Goal: Navigation & Orientation: Find specific page/section

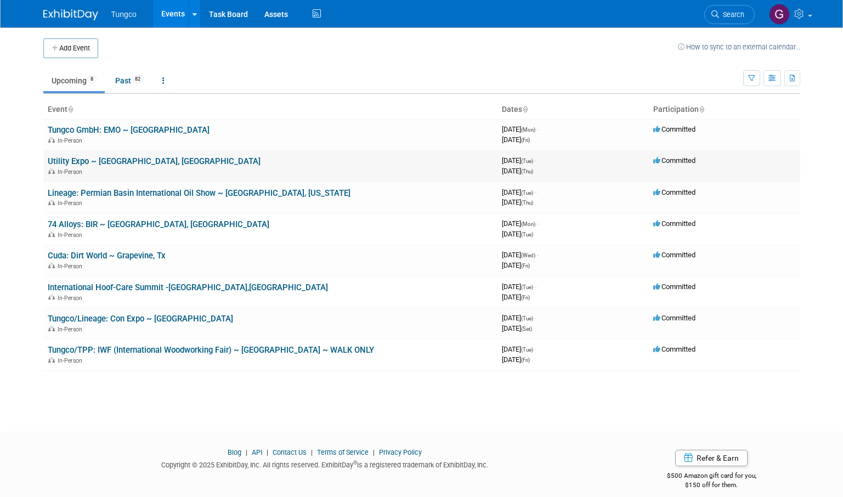
click at [115, 161] on link "Utility Expo ~ [GEOGRAPHIC_DATA], [GEOGRAPHIC_DATA]" at bounding box center [154, 161] width 213 height 10
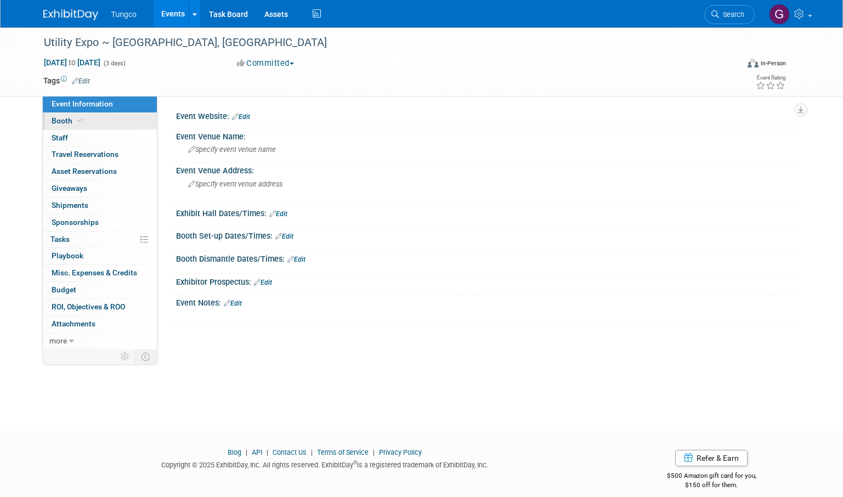
click at [60, 122] on span "Booth" at bounding box center [68, 120] width 33 height 9
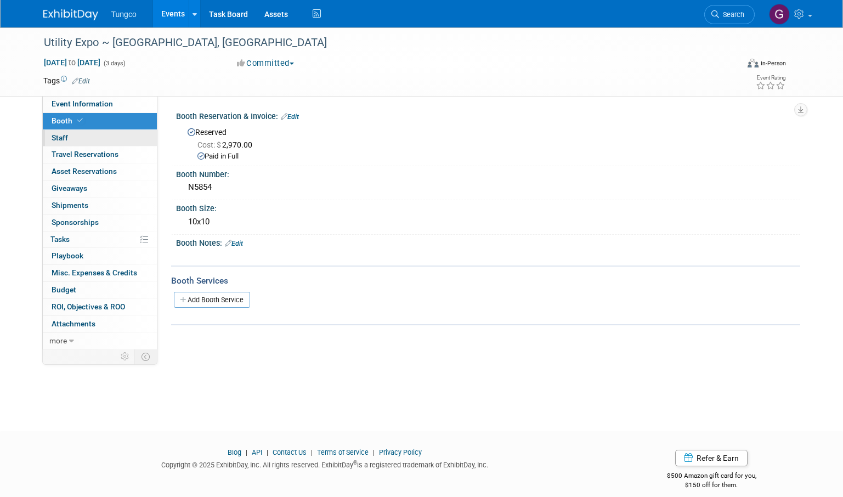
click at [60, 137] on span "Staff 0" at bounding box center [60, 137] width 16 height 9
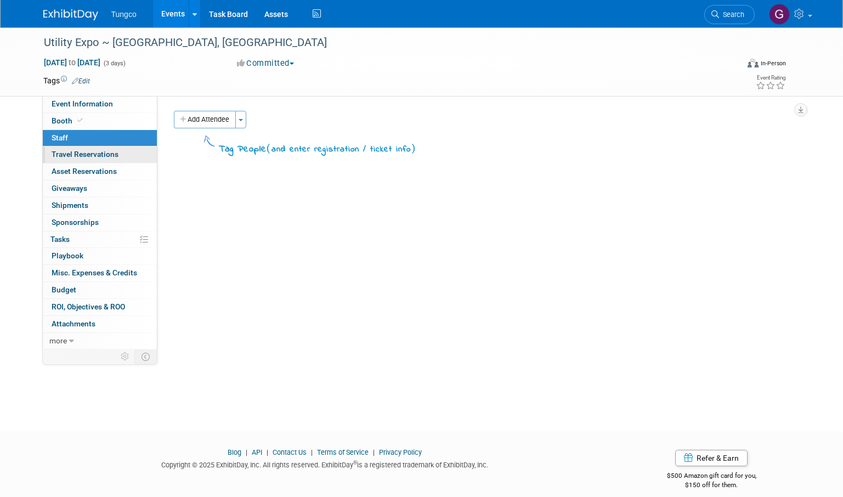
click at [61, 157] on span "Travel Reservations 0" at bounding box center [85, 154] width 67 height 9
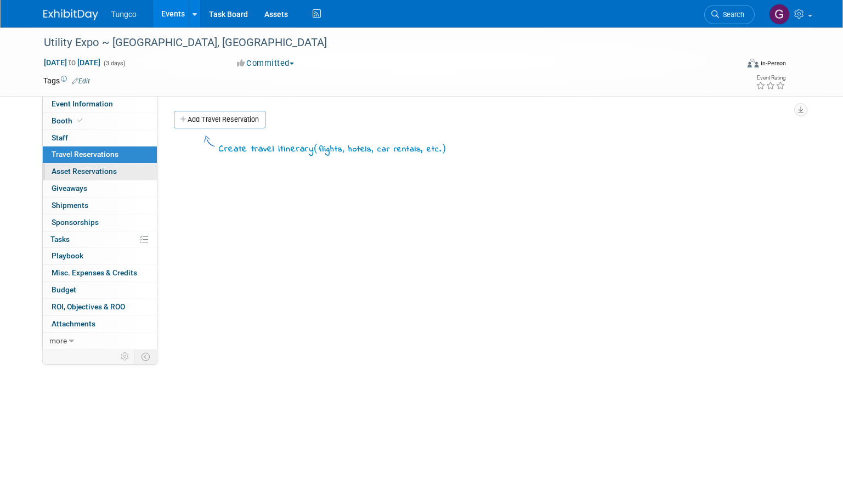
click at [63, 172] on span "Asset Reservations 0" at bounding box center [84, 171] width 65 height 9
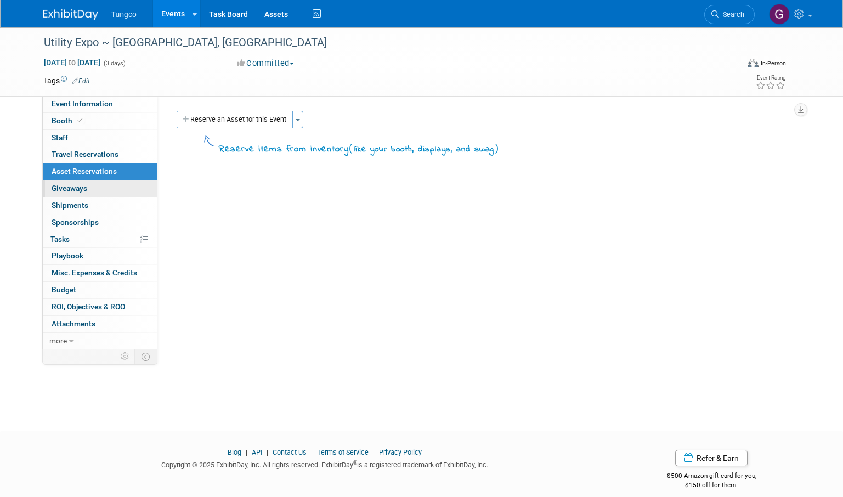
click at [63, 188] on span "Giveaways 0" at bounding box center [70, 188] width 36 height 9
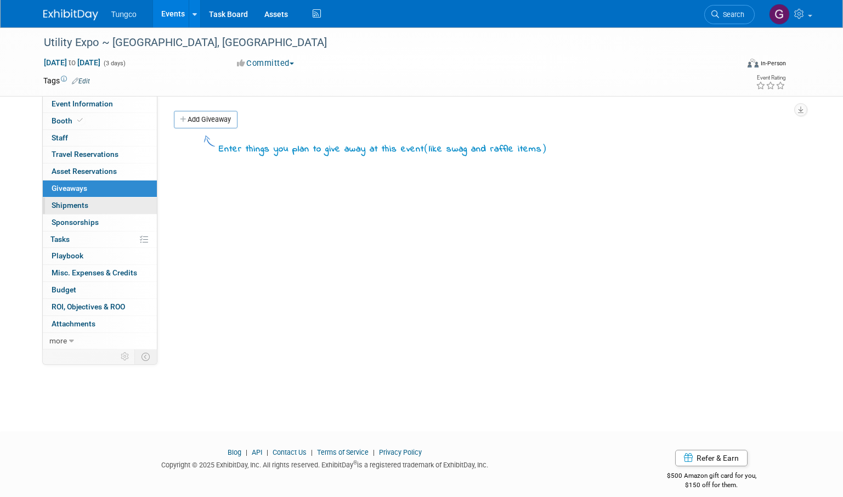
click at [63, 201] on span "Shipments 0" at bounding box center [70, 205] width 37 height 9
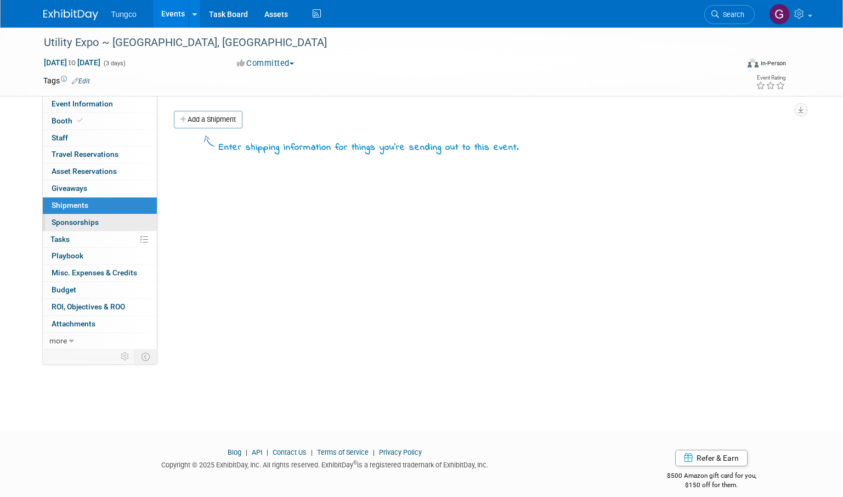
click at [61, 223] on span "Sponsorships 0" at bounding box center [75, 222] width 47 height 9
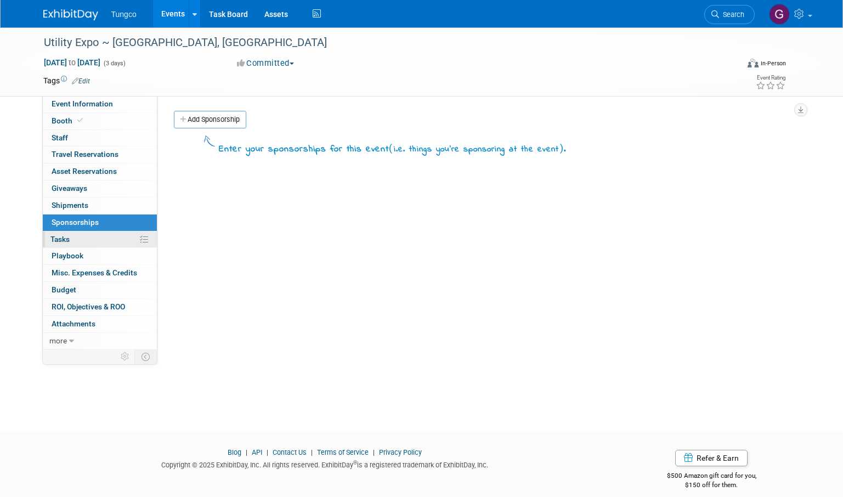
click at [61, 241] on span "Tasks 0%" at bounding box center [59, 239] width 19 height 9
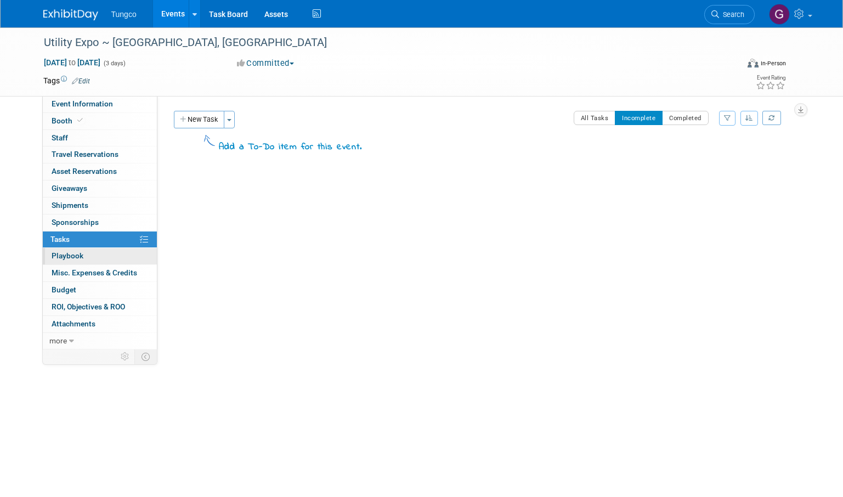
click at [62, 258] on span "Playbook 0" at bounding box center [68, 255] width 32 height 9
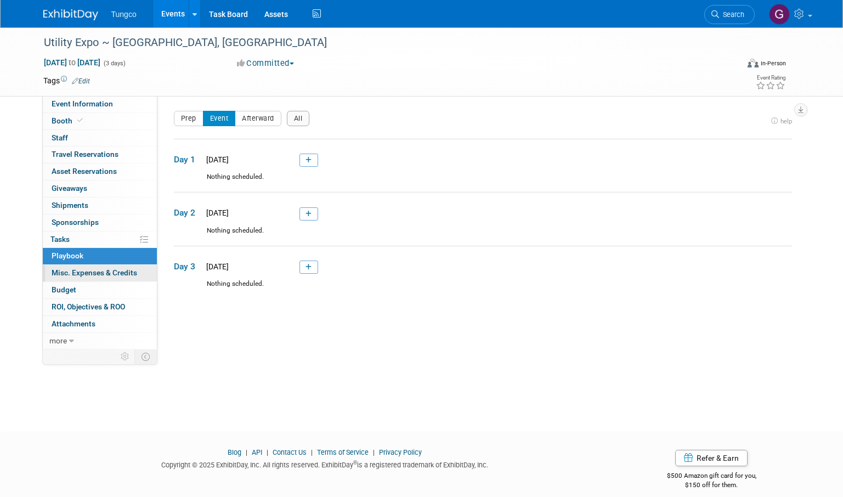
click at [63, 272] on span "Misc. Expenses & Credits 0" at bounding box center [95, 272] width 86 height 9
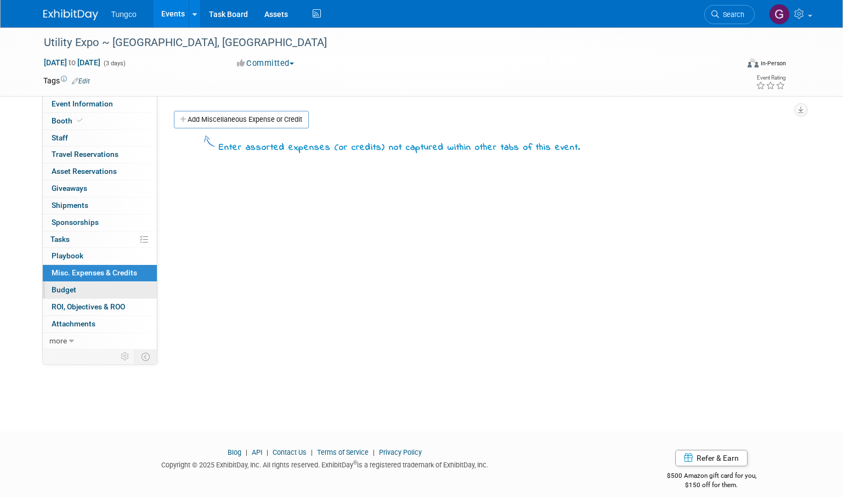
click at [61, 290] on span "Budget" at bounding box center [64, 289] width 25 height 9
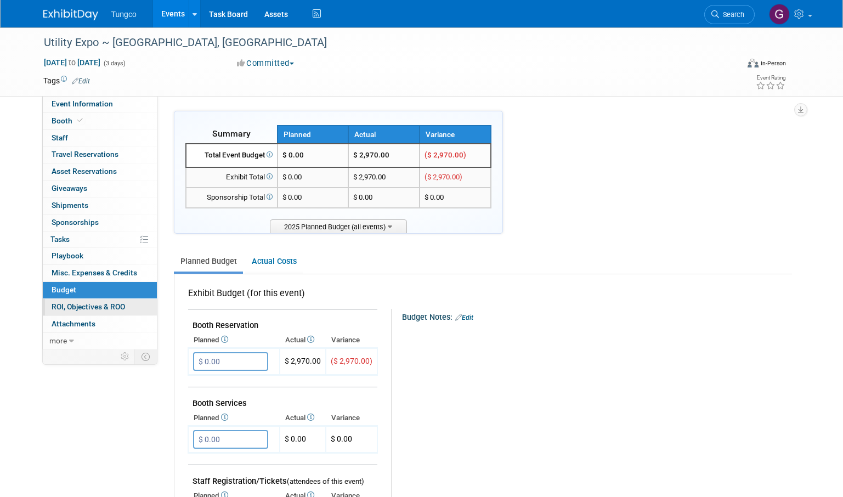
click at [60, 304] on span "ROI, Objectives & ROO 0" at bounding box center [89, 306] width 74 height 9
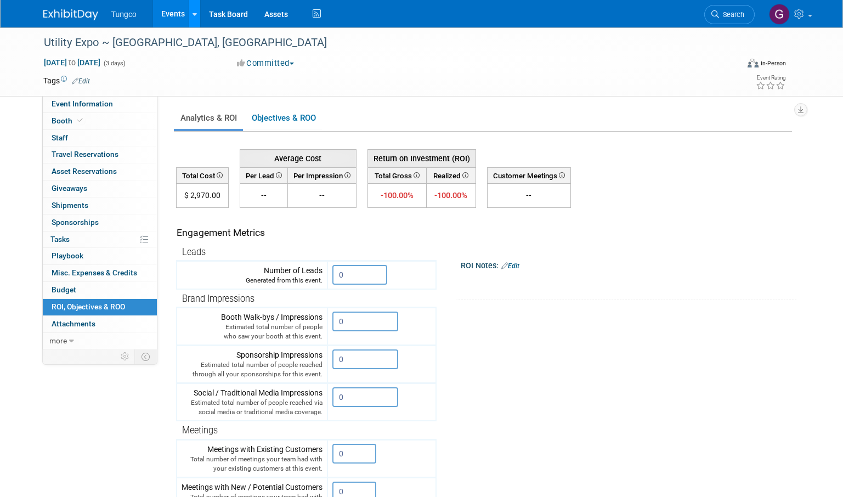
click at [194, 16] on icon at bounding box center [195, 14] width 4 height 7
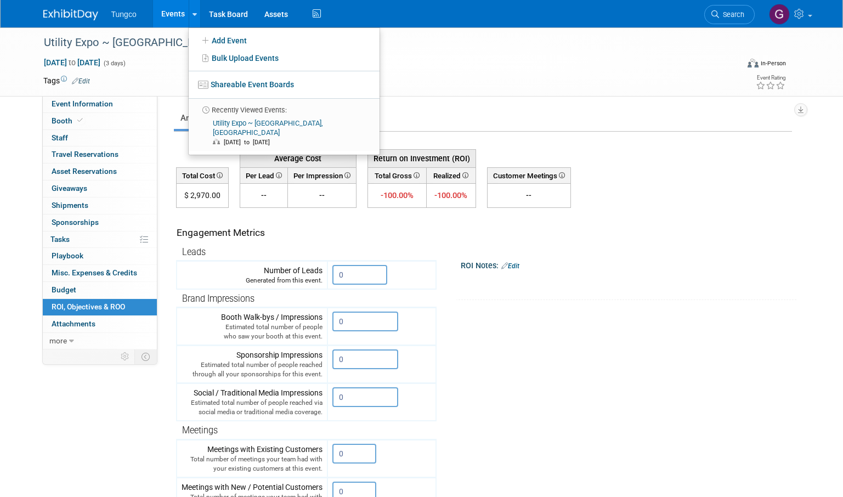
click at [123, 16] on span "Tungco" at bounding box center [123, 14] width 25 height 9
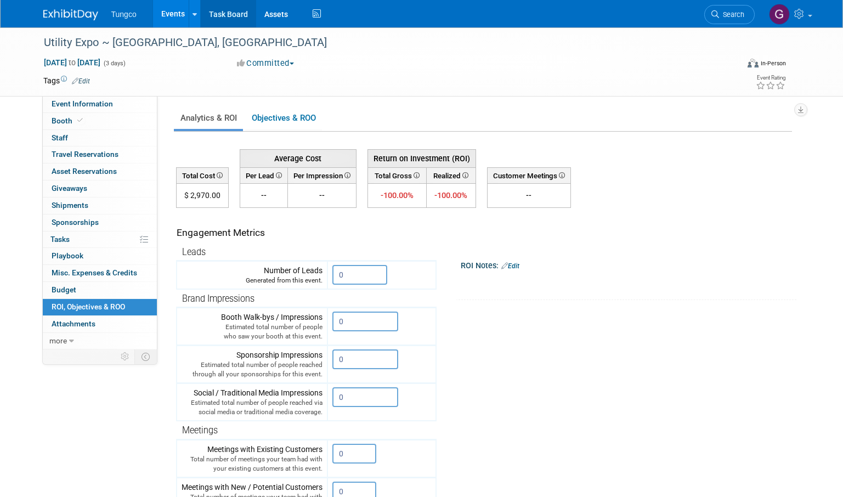
click at [228, 14] on link "Task Board" at bounding box center [228, 13] width 55 height 27
